Goal: Check status: Check status

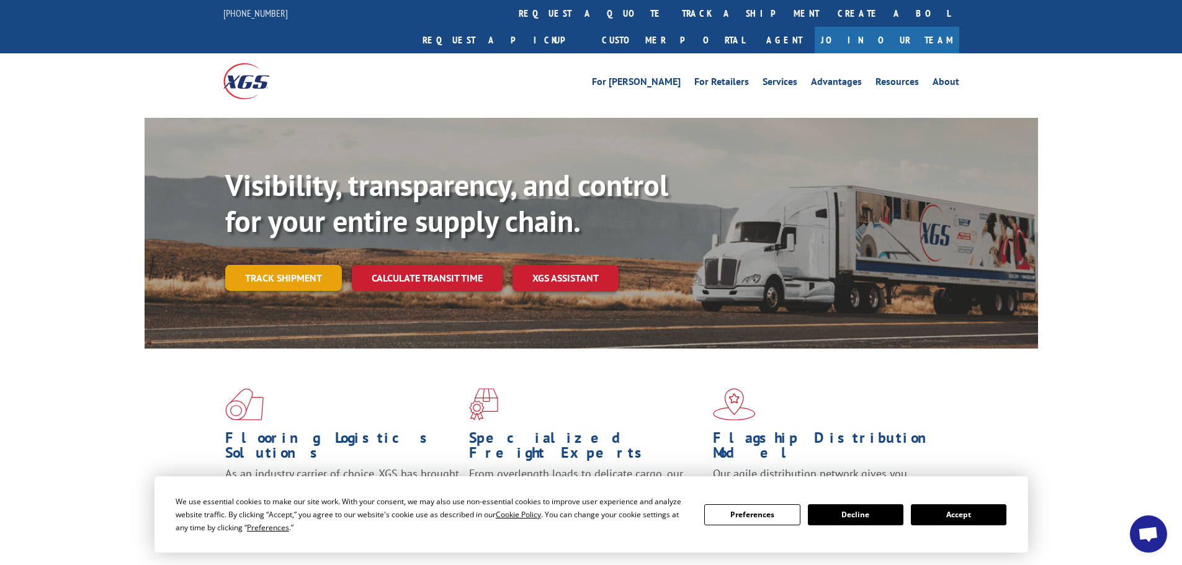
click at [325, 265] on link "Track shipment" at bounding box center [283, 278] width 117 height 26
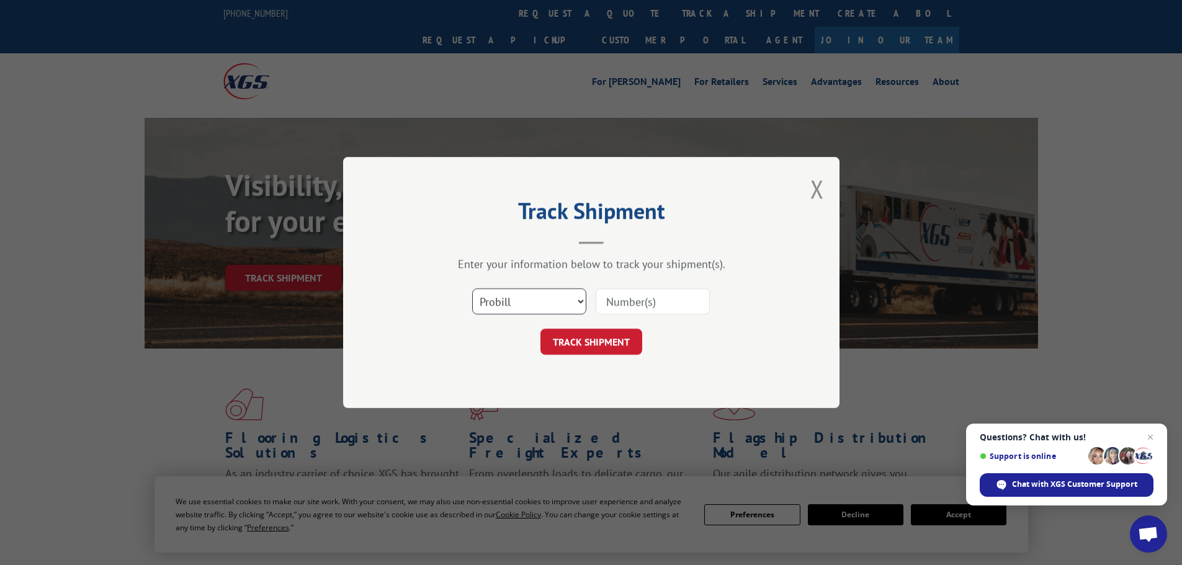
click at [551, 297] on select "Select category... Probill BOL PO" at bounding box center [529, 302] width 114 height 26
select select "bol"
click at [472, 289] on select "Select category... Probill BOL PO" at bounding box center [529, 302] width 114 height 26
paste input "16331563"
type input "16331563"
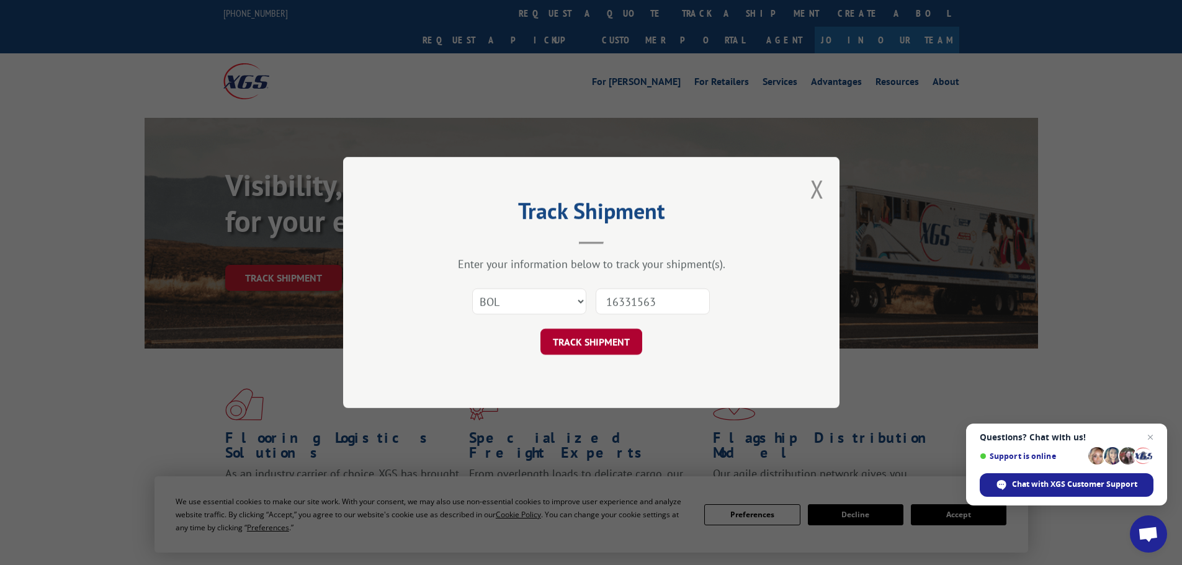
click at [615, 338] on button "TRACK SHIPMENT" at bounding box center [591, 342] width 102 height 26
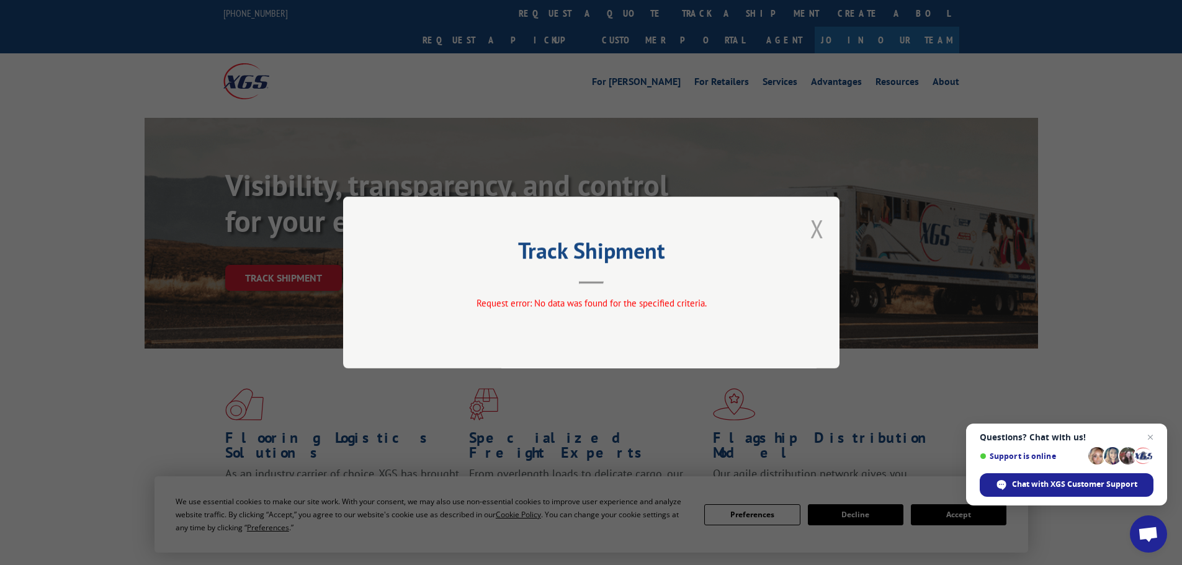
click at [817, 229] on button "Close modal" at bounding box center [817, 228] width 14 height 33
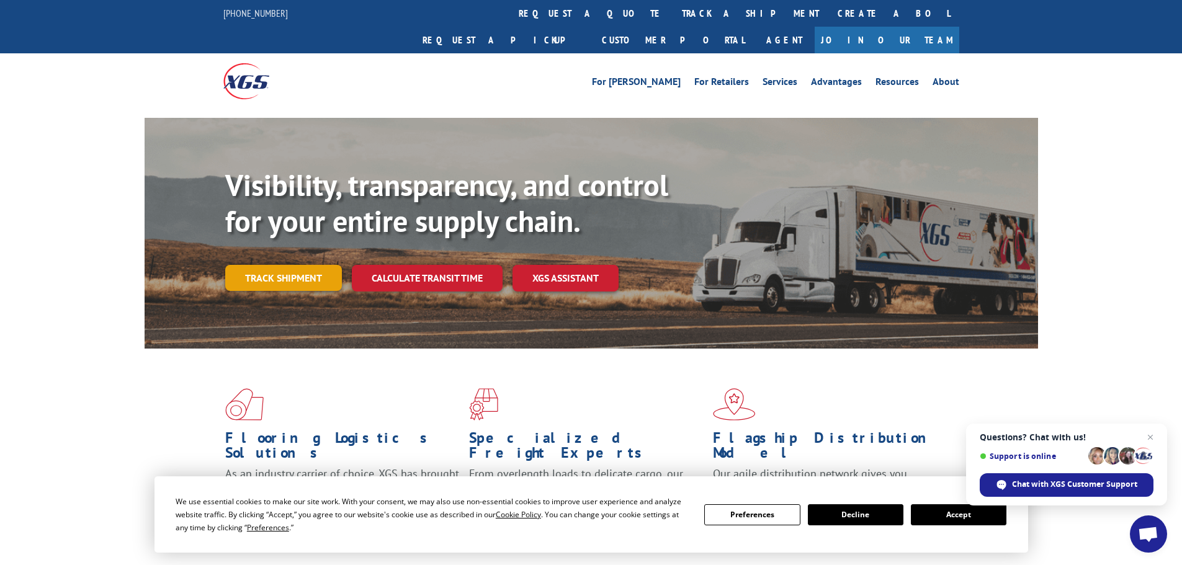
click at [304, 265] on link "Track shipment" at bounding box center [283, 278] width 117 height 26
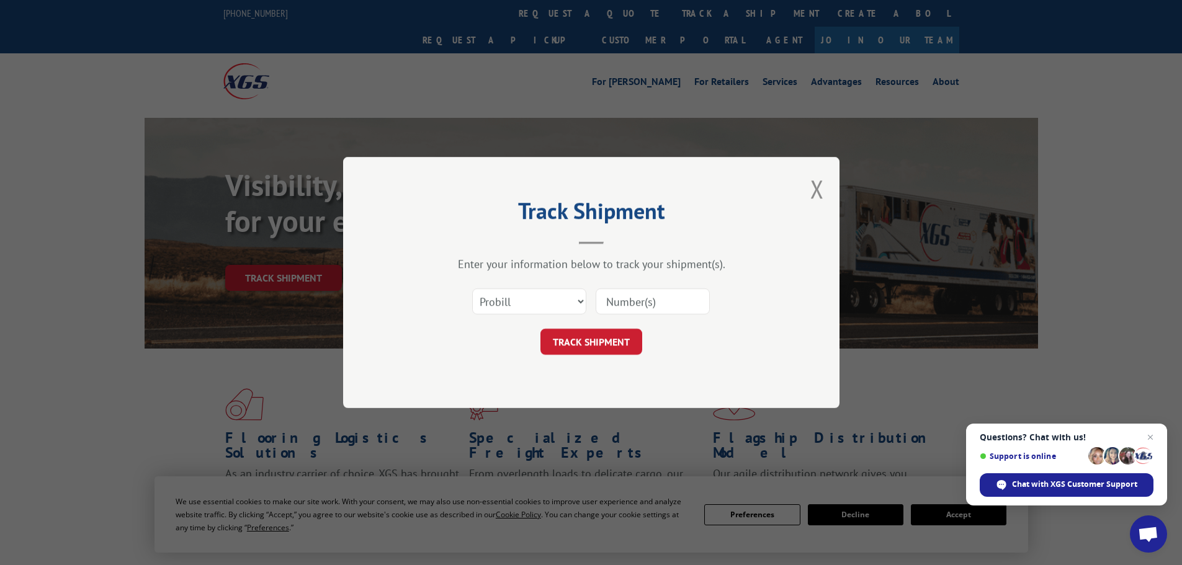
paste input "5412316"
type input "5412316"
click at [630, 347] on button "TRACK SHIPMENT" at bounding box center [591, 342] width 102 height 26
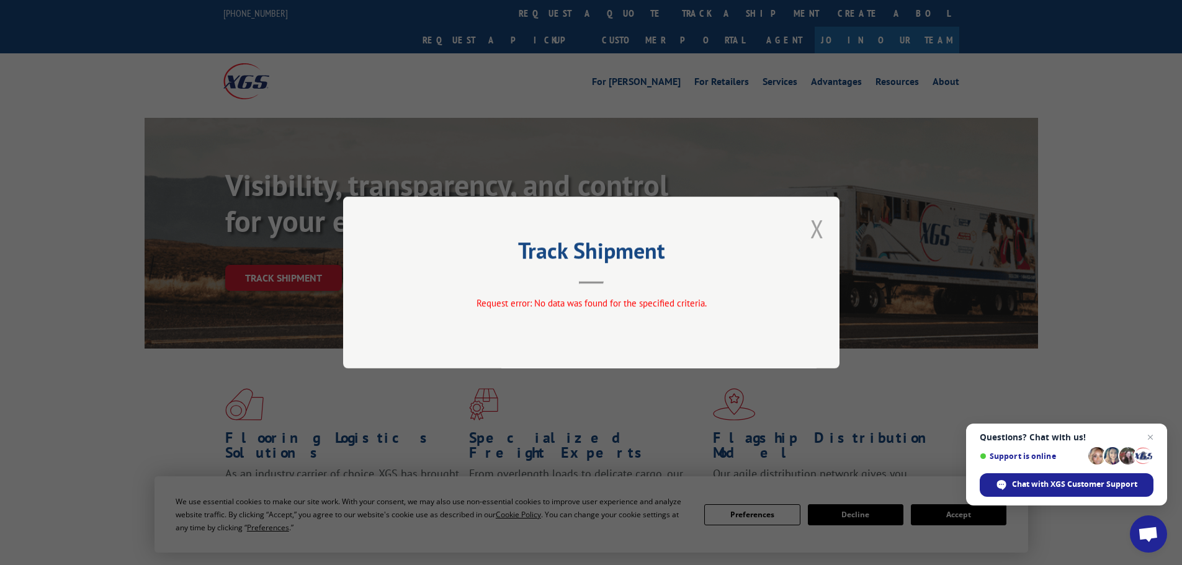
click at [818, 231] on button "Close modal" at bounding box center [817, 228] width 14 height 33
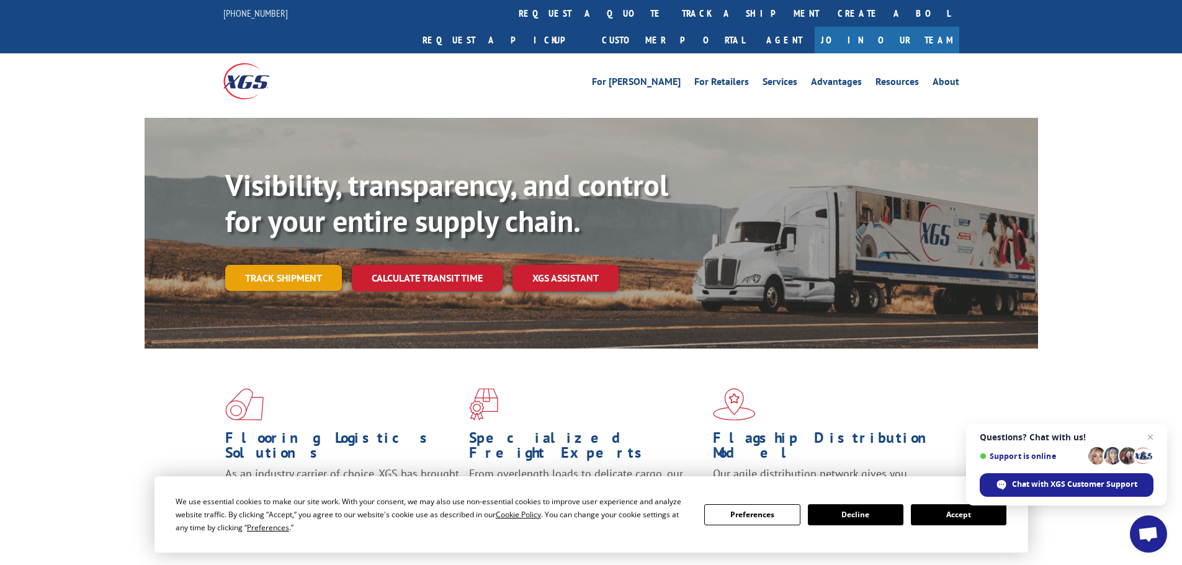
click at [309, 265] on link "Track shipment" at bounding box center [283, 278] width 117 height 26
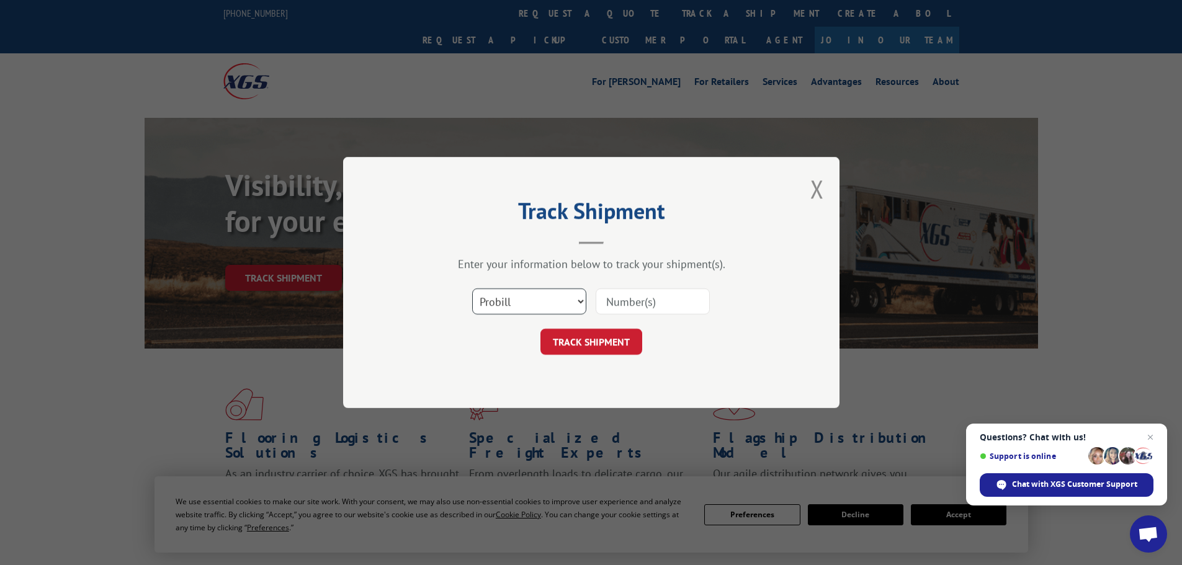
click at [546, 297] on select "Select category... Probill BOL PO" at bounding box center [529, 302] width 114 height 26
select select "bol"
click at [472, 289] on select "Select category... Probill BOL PO" at bounding box center [529, 302] width 114 height 26
paste input "16331563"
type input "16331563"
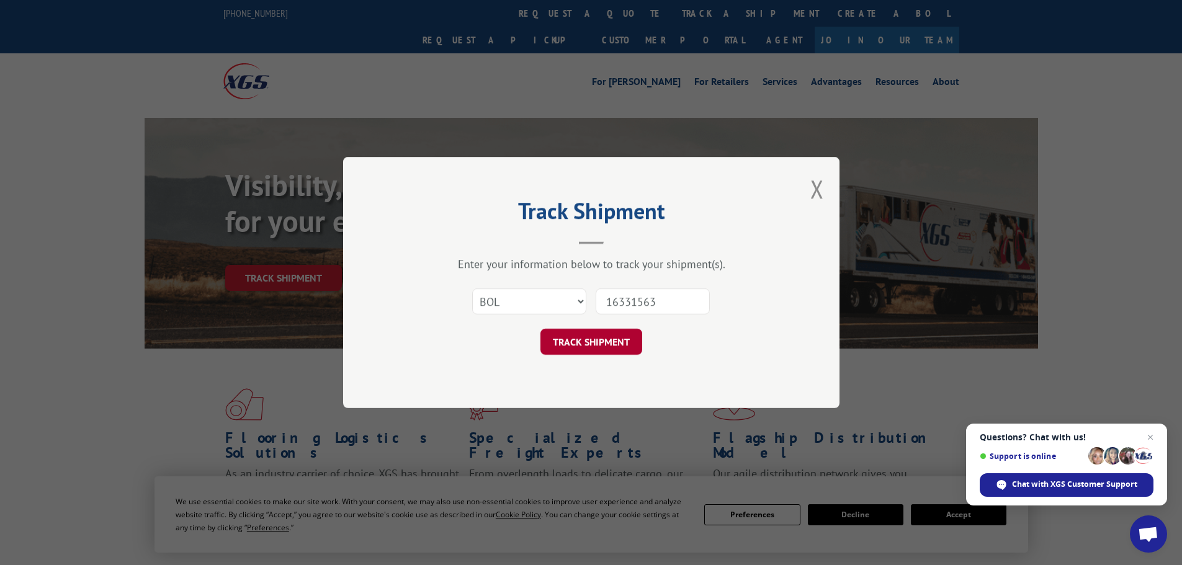
click at [616, 343] on button "TRACK SHIPMENT" at bounding box center [591, 342] width 102 height 26
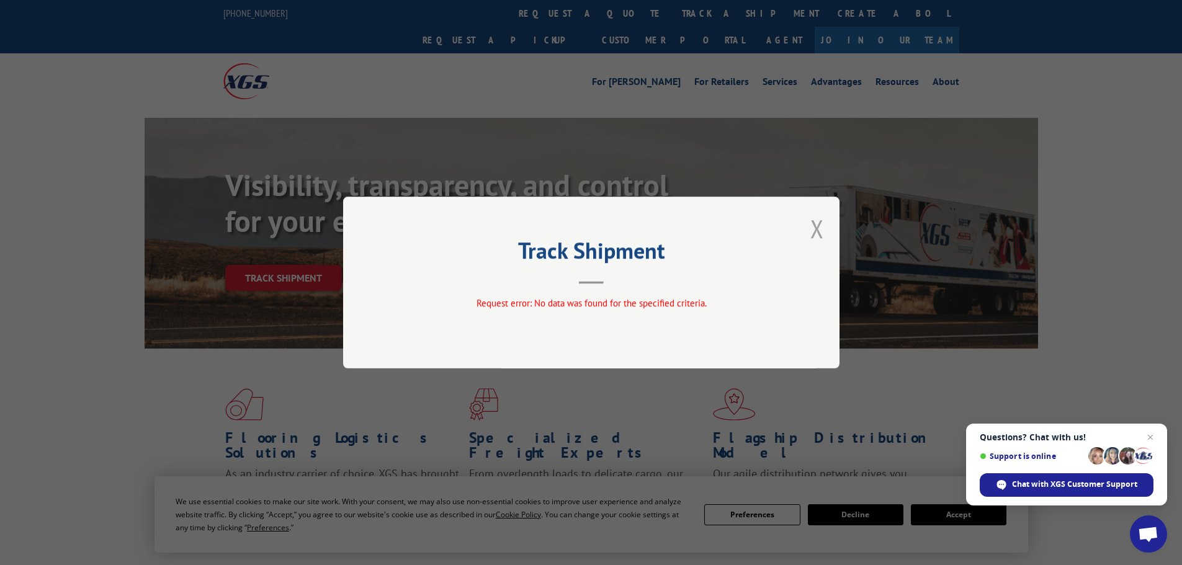
click at [820, 230] on button "Close modal" at bounding box center [817, 228] width 14 height 33
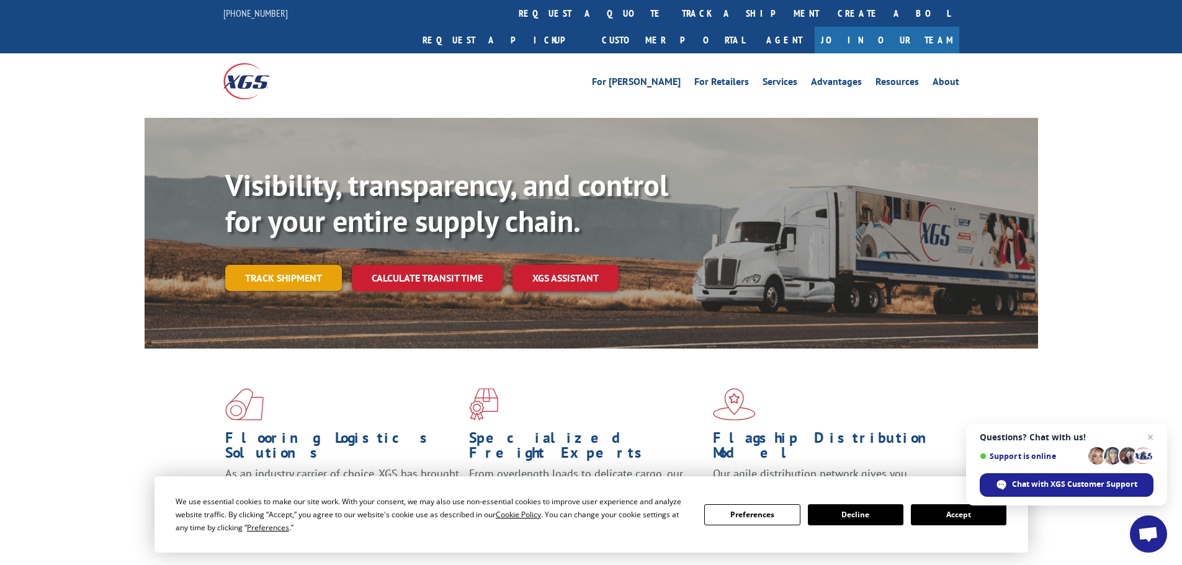
click at [310, 265] on link "Track shipment" at bounding box center [283, 278] width 117 height 26
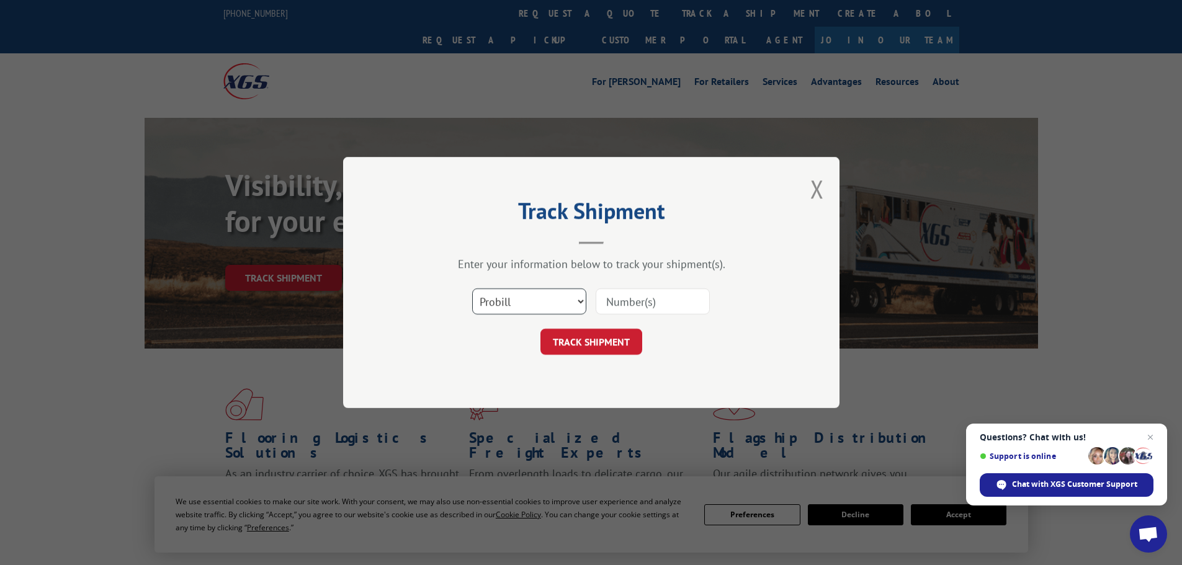
click at [558, 310] on select "Select category... Probill BOL PO" at bounding box center [529, 302] width 114 height 26
select select "bol"
click at [472, 289] on select "Select category... Probill BOL PO" at bounding box center [529, 302] width 114 height 26
paste input "5412316"
type input "5412316"
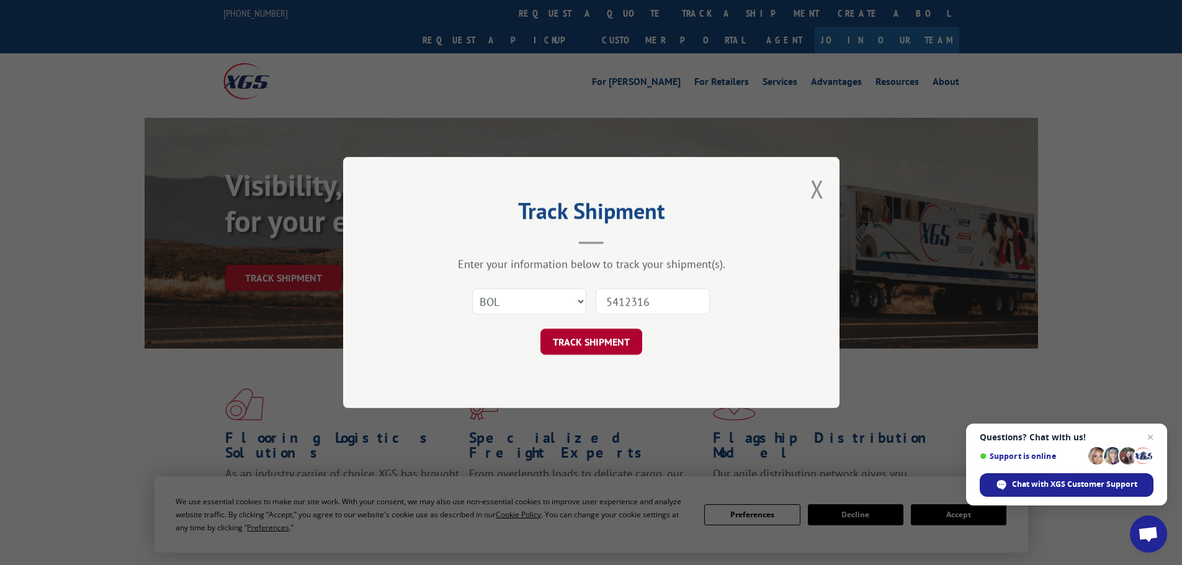
click at [607, 348] on button "TRACK SHIPMENT" at bounding box center [591, 342] width 102 height 26
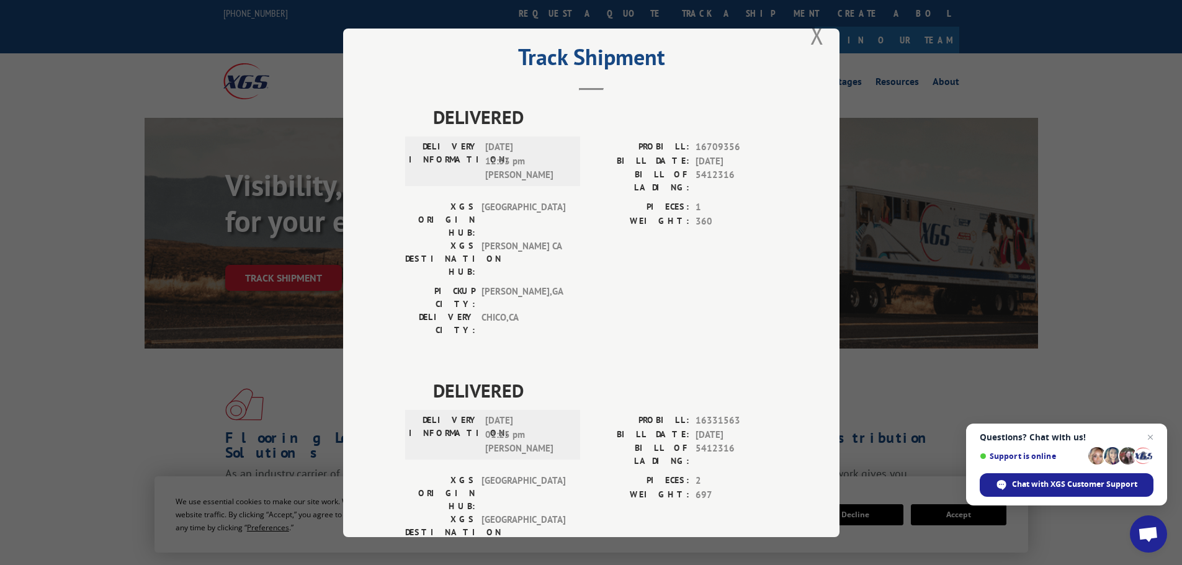
scroll to position [50, 0]
